Goal: Information Seeking & Learning: Understand process/instructions

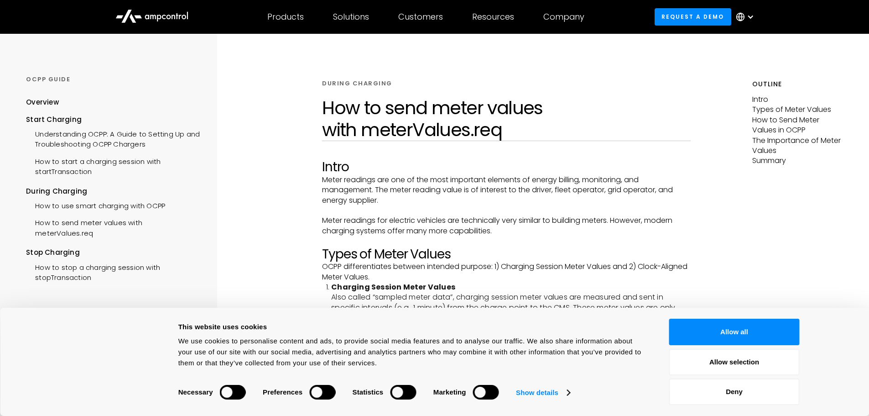
scroll to position [43, 0]
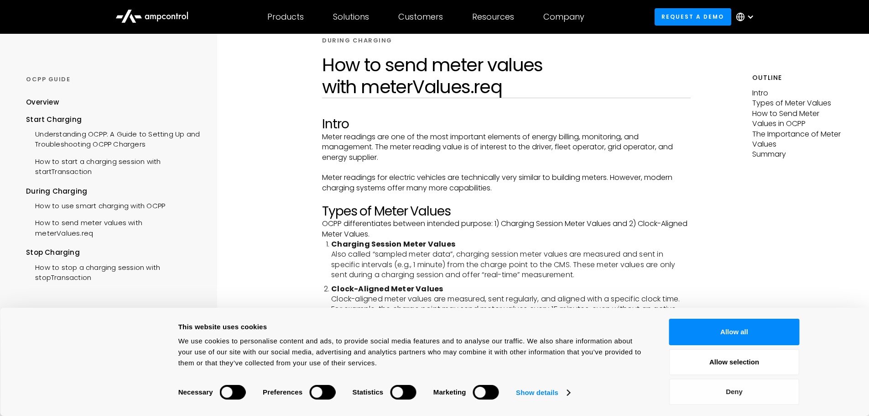
click at [739, 393] on button "Deny" at bounding box center [734, 391] width 130 height 26
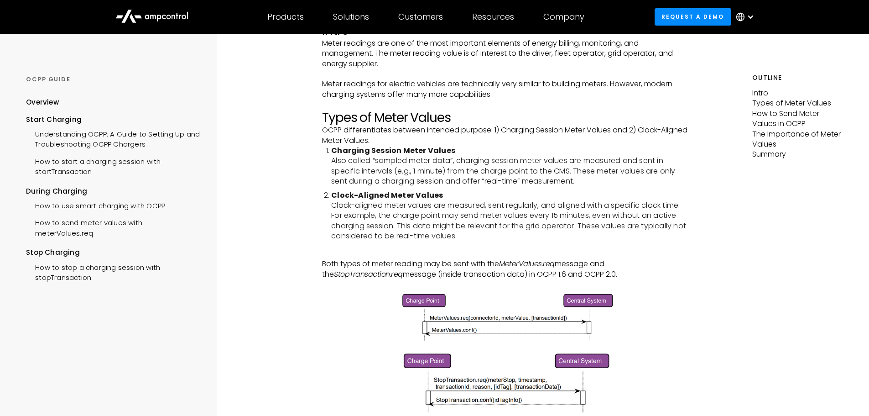
scroll to position [134, 0]
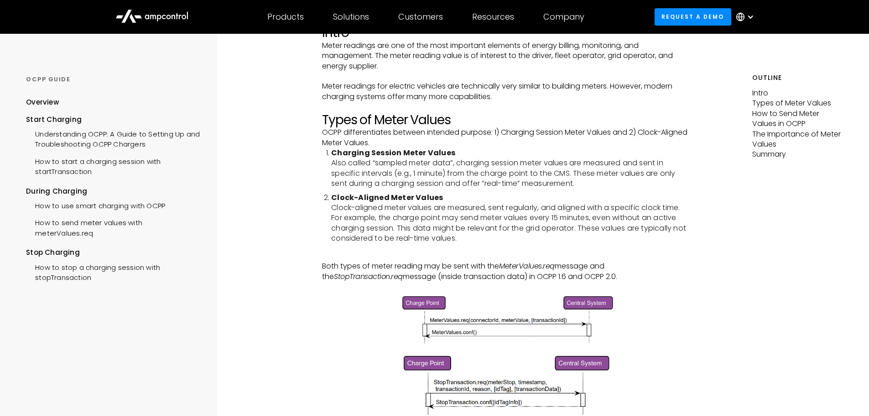
click at [523, 196] on li "Clock-Aligned Meter Values Clock-aligned meter values are measured, sent regula…" at bounding box center [511, 218] width 360 height 51
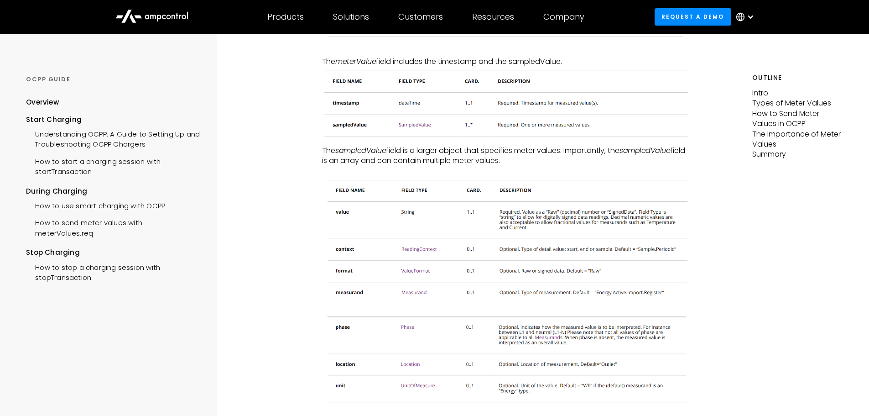
scroll to position [636, 0]
click at [422, 251] on img at bounding box center [506, 242] width 369 height 131
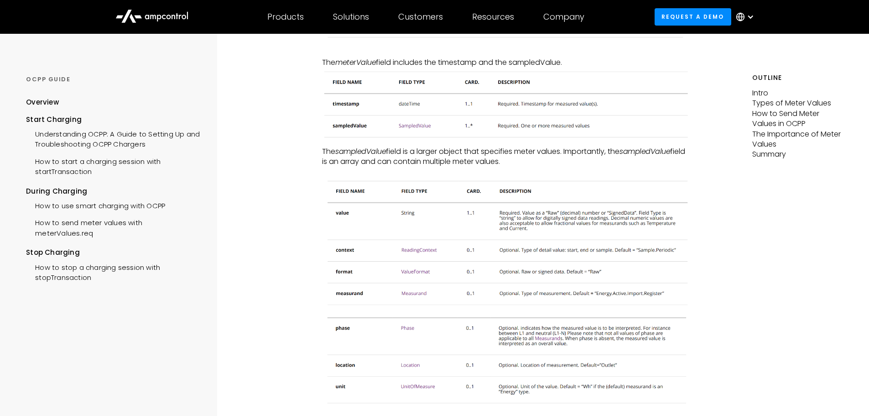
click at [422, 251] on img at bounding box center [506, 242] width 369 height 131
click at [105, 224] on div "How to send meter values with meterValues.req" at bounding box center [113, 226] width 174 height 27
